Goal: Information Seeking & Learning: Learn about a topic

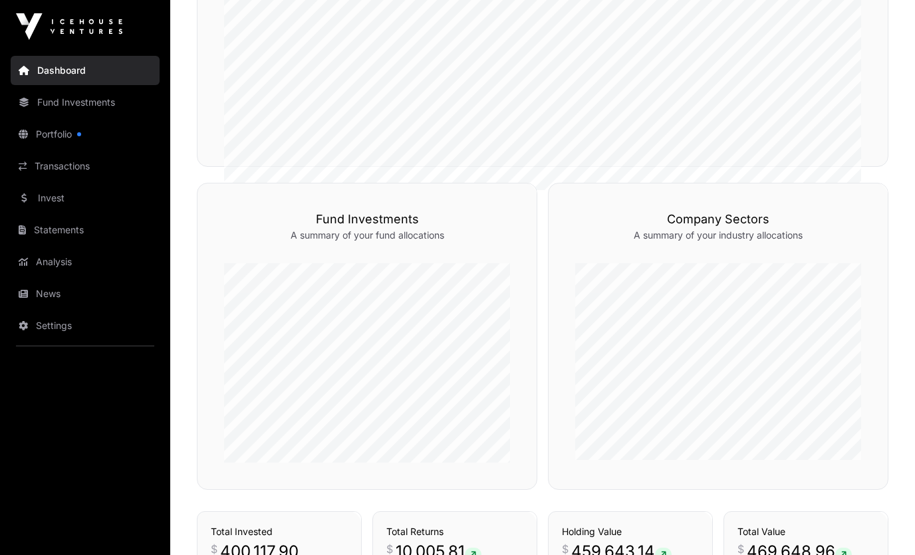
scroll to position [551, 0]
click at [73, 141] on link "Portfolio" at bounding box center [85, 134] width 149 height 29
click at [71, 140] on link "Portfolio" at bounding box center [85, 134] width 149 height 29
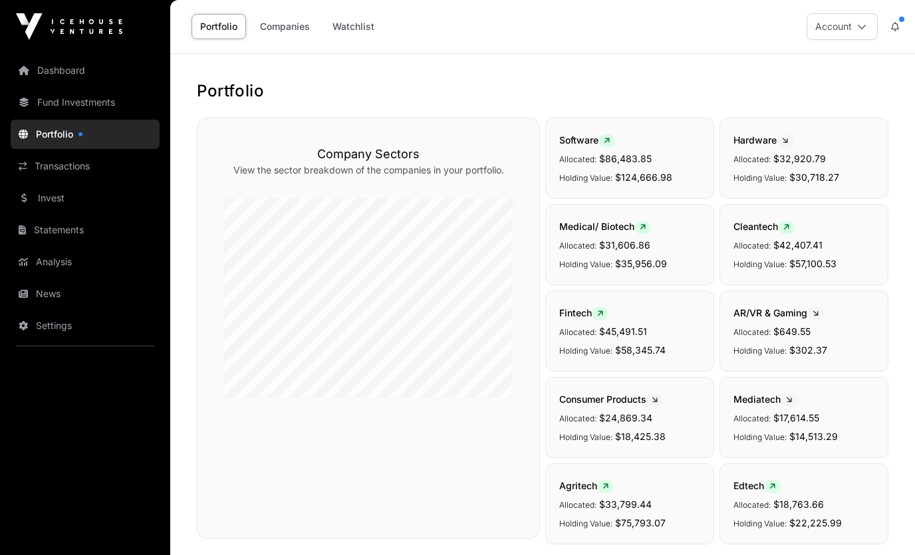
click at [283, 25] on link "Companies" at bounding box center [284, 26] width 67 height 25
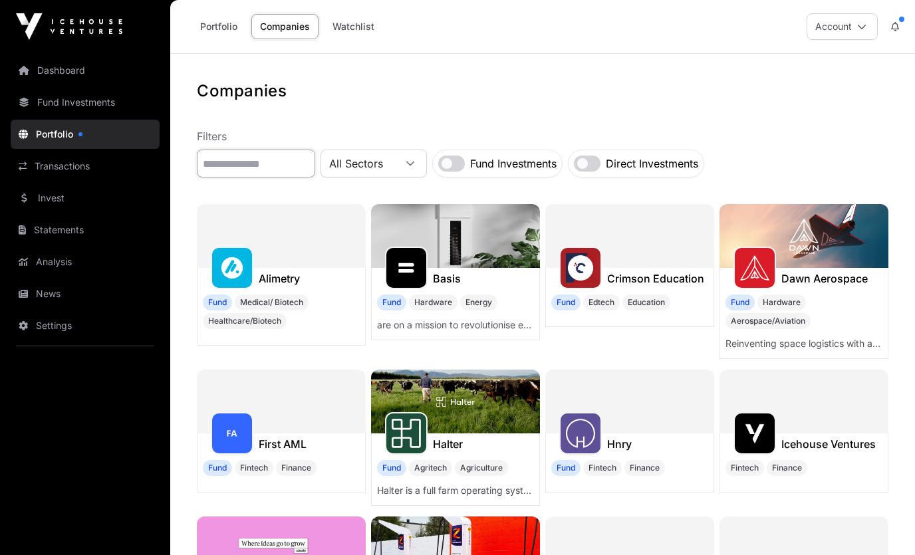
click at [289, 166] on input "text" at bounding box center [256, 164] width 118 height 28
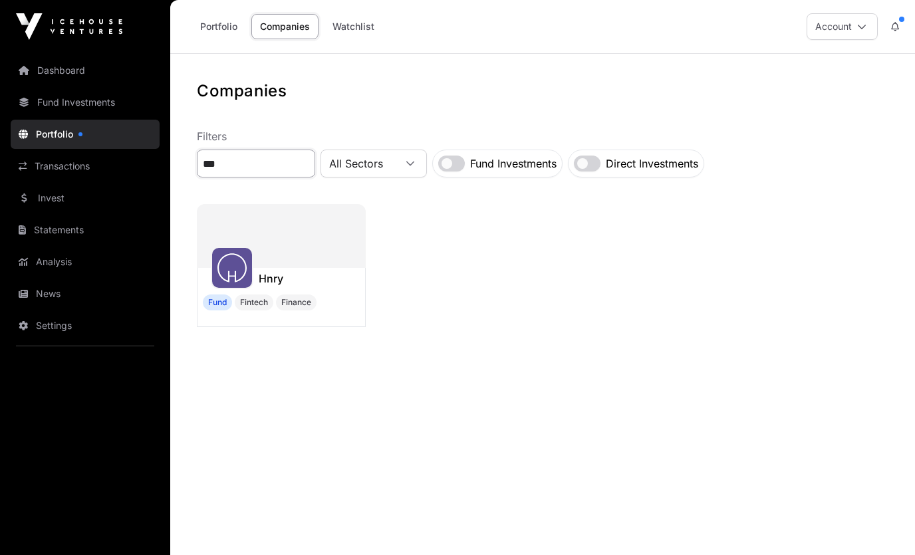
type input "***"
click at [302, 251] on div at bounding box center [281, 236] width 169 height 64
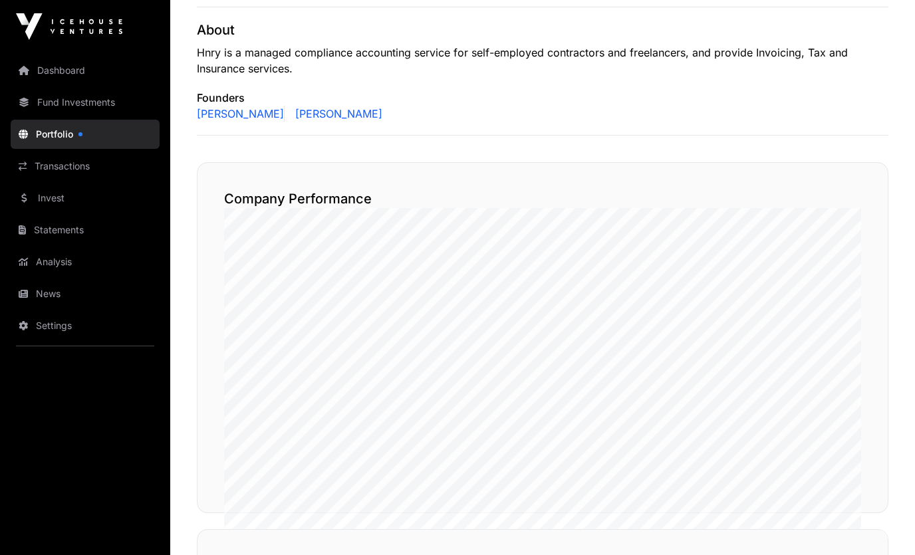
scroll to position [555, 0]
